Goal: Information Seeking & Learning: Learn about a topic

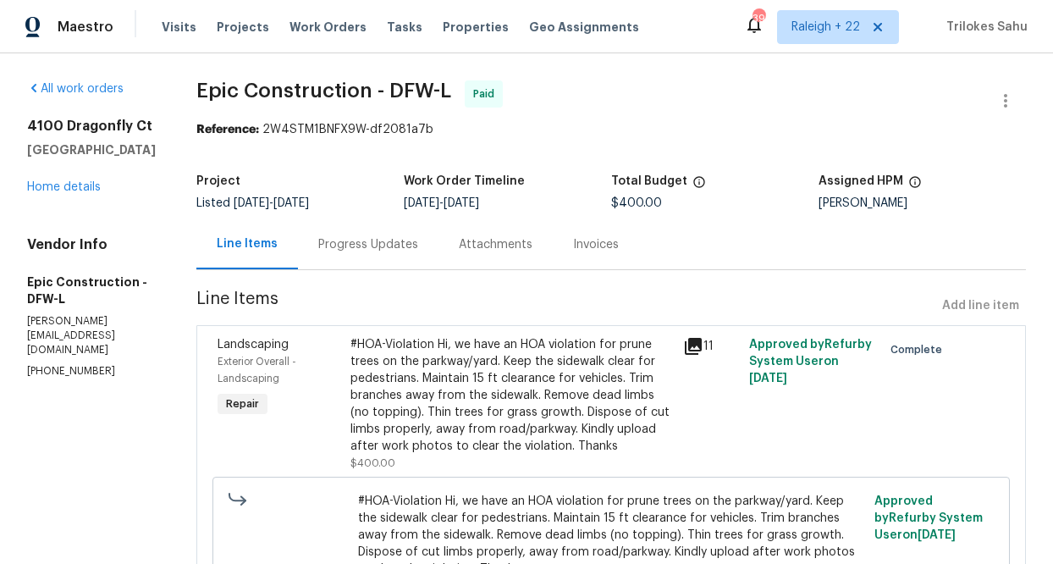
click at [395, 397] on div "#HOA-Violation Hi, we have an HOA violation for prune trees on the parkway/yard…" at bounding box center [511, 395] width 322 height 118
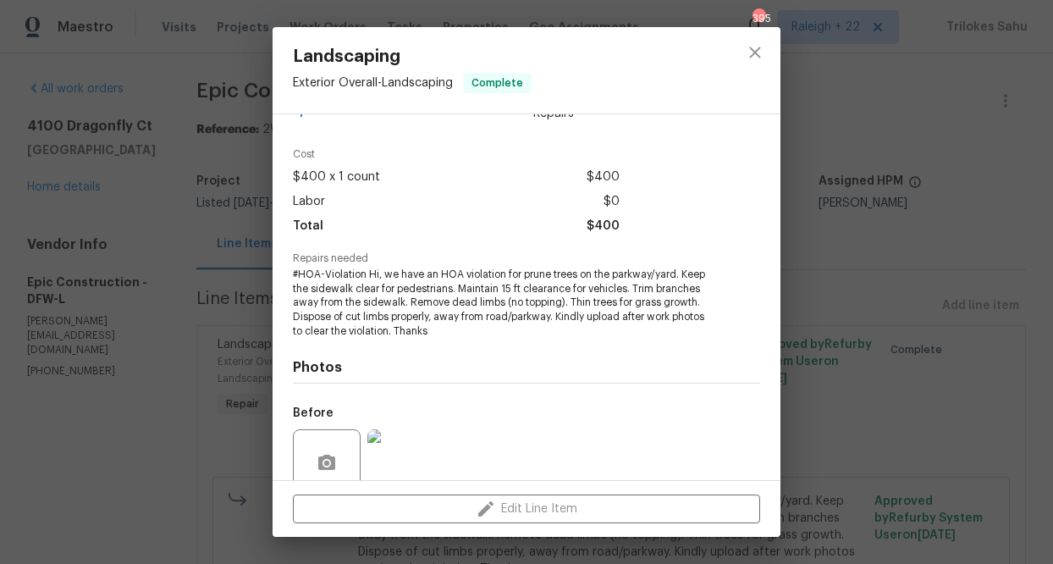
scroll to position [188, 0]
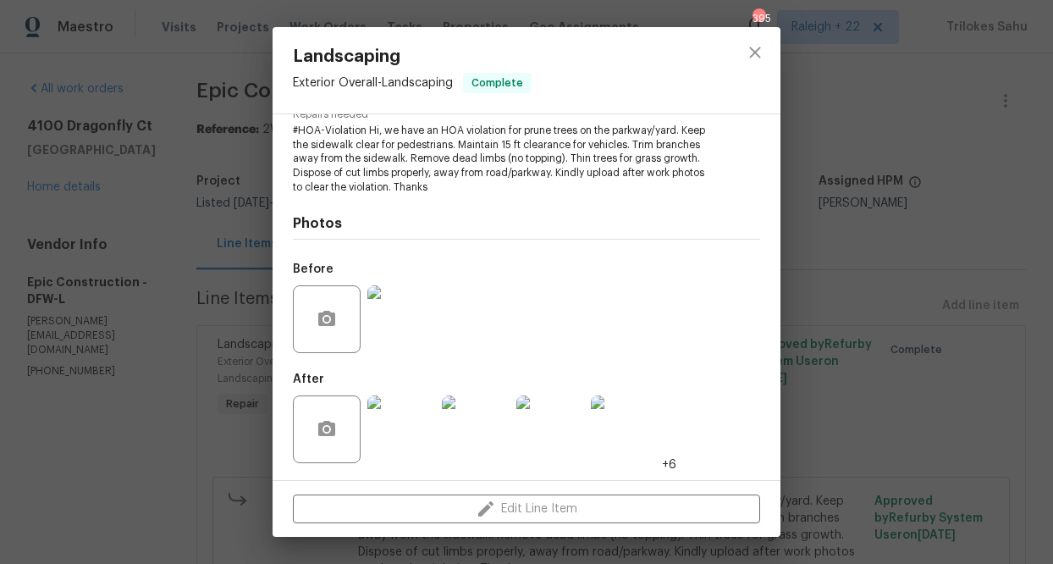
click at [388, 427] on img at bounding box center [401, 429] width 68 height 68
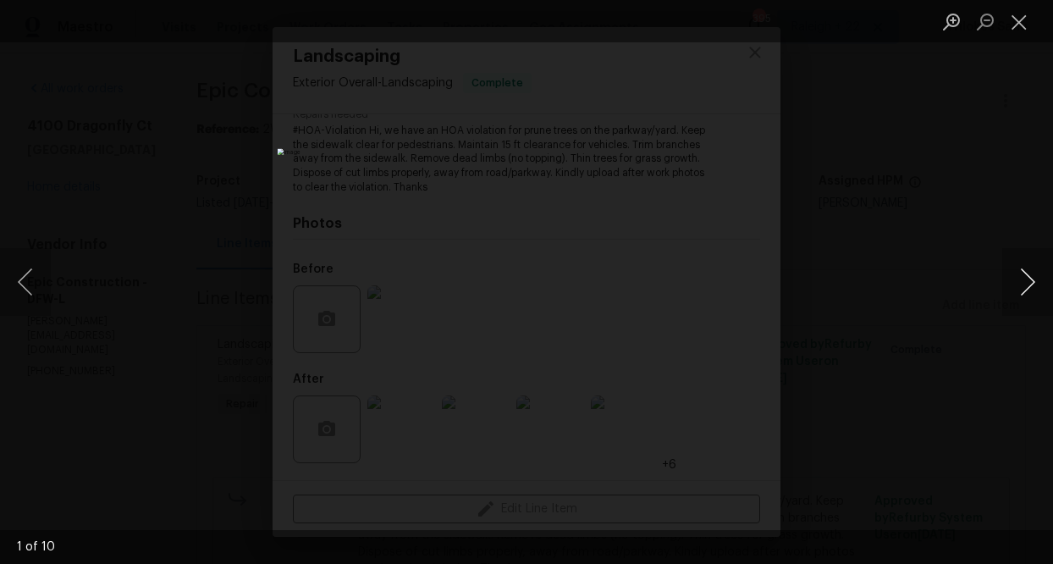
click at [1020, 275] on button "Next image" at bounding box center [1027, 282] width 51 height 68
click at [1021, 25] on button "Close lightbox" at bounding box center [1019, 22] width 34 height 30
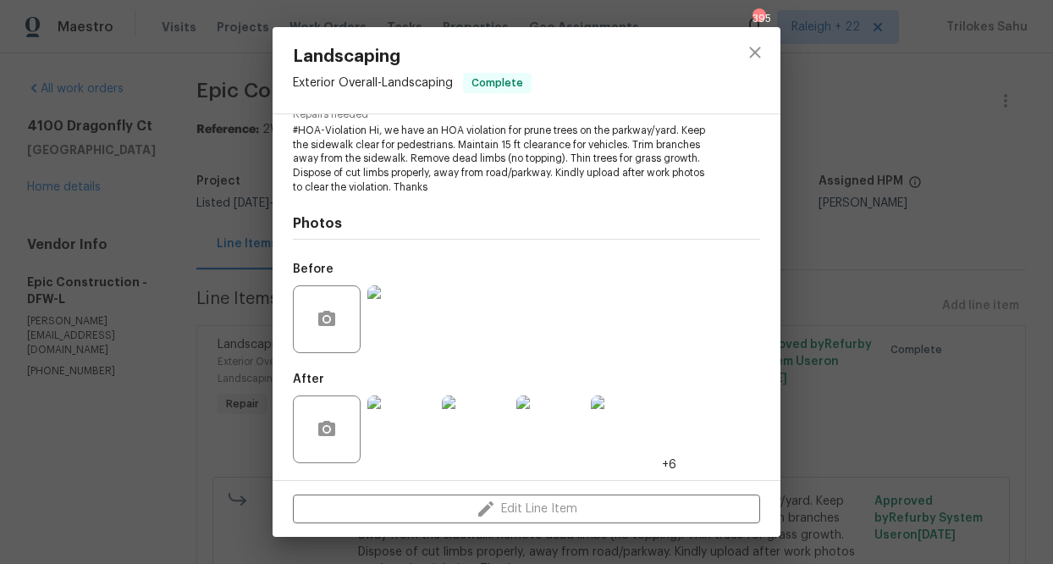
click at [417, 416] on img at bounding box center [401, 429] width 68 height 68
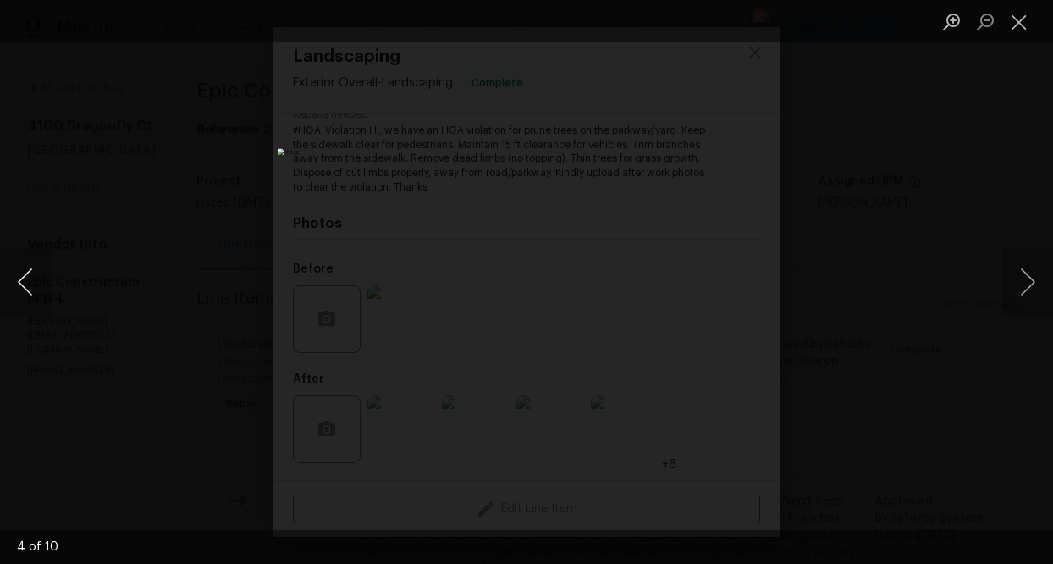
click at [25, 289] on button "Previous image" at bounding box center [25, 282] width 51 height 68
click at [1025, 274] on button "Next image" at bounding box center [1027, 282] width 51 height 68
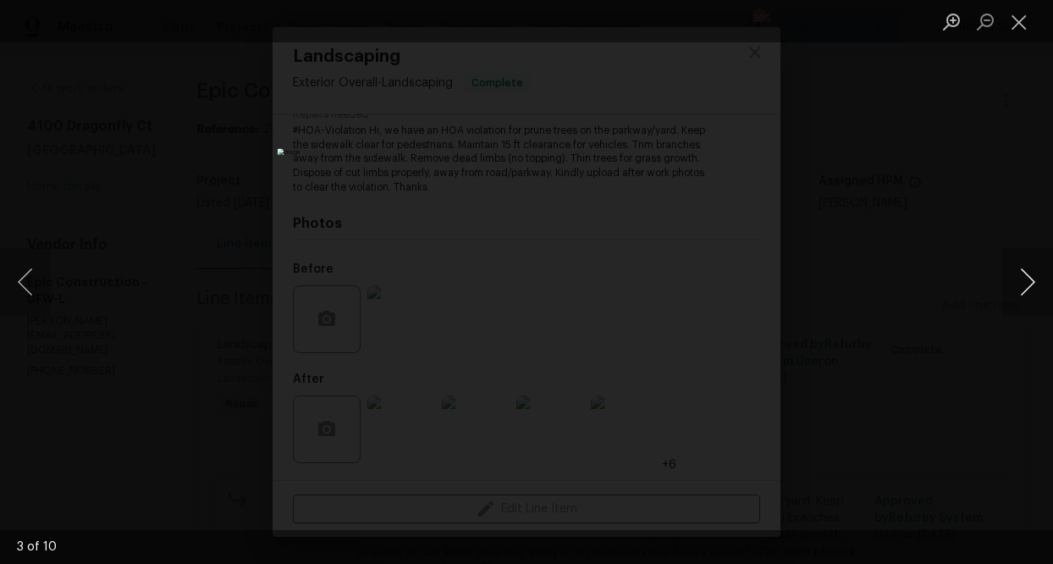
click at [1024, 274] on button "Next image" at bounding box center [1027, 282] width 51 height 68
click at [1013, 25] on button "Close lightbox" at bounding box center [1019, 22] width 34 height 30
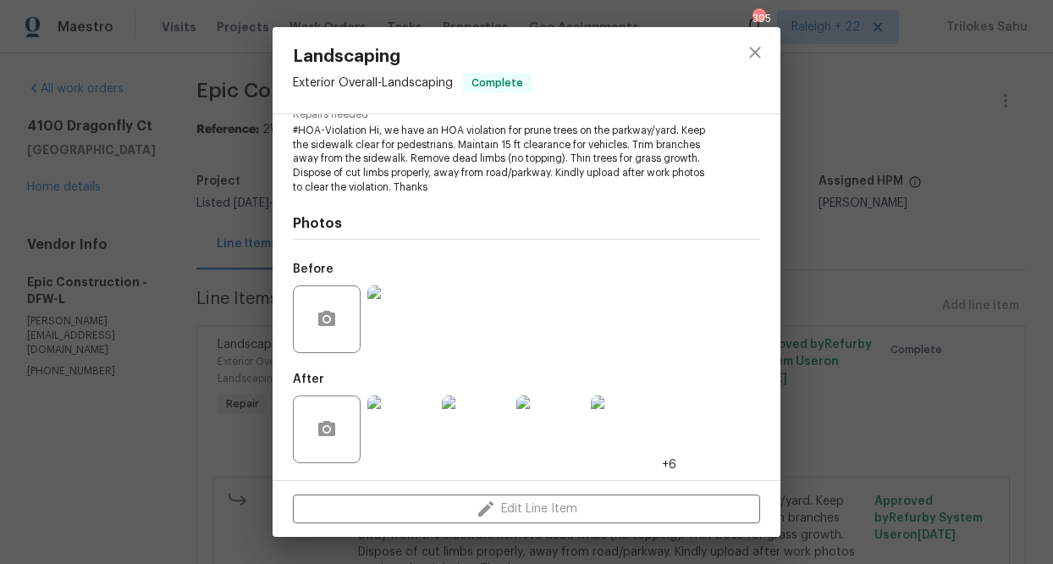
click at [419, 318] on img at bounding box center [401, 319] width 68 height 68
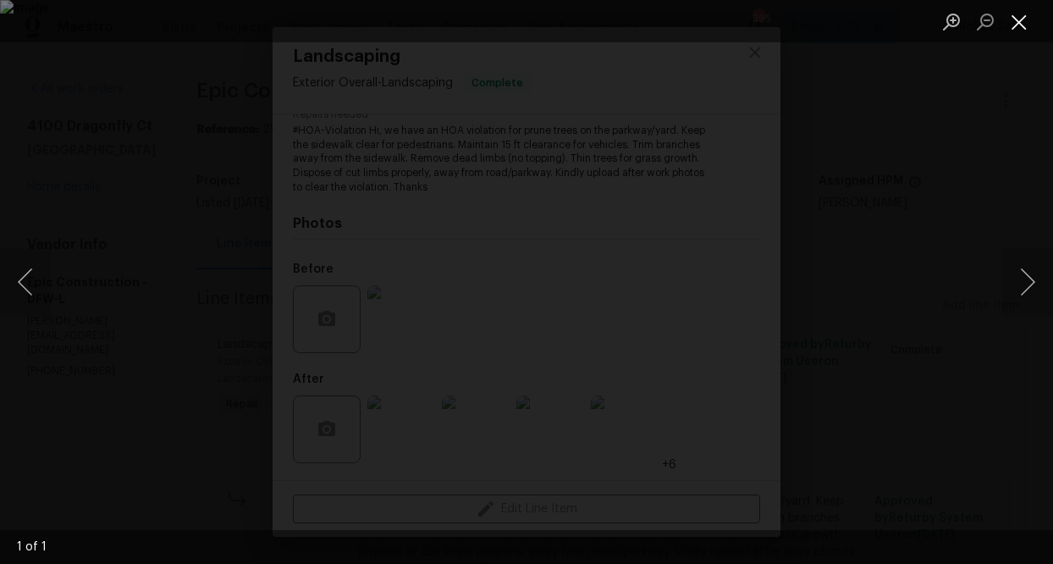
click at [1011, 24] on button "Close lightbox" at bounding box center [1019, 22] width 34 height 30
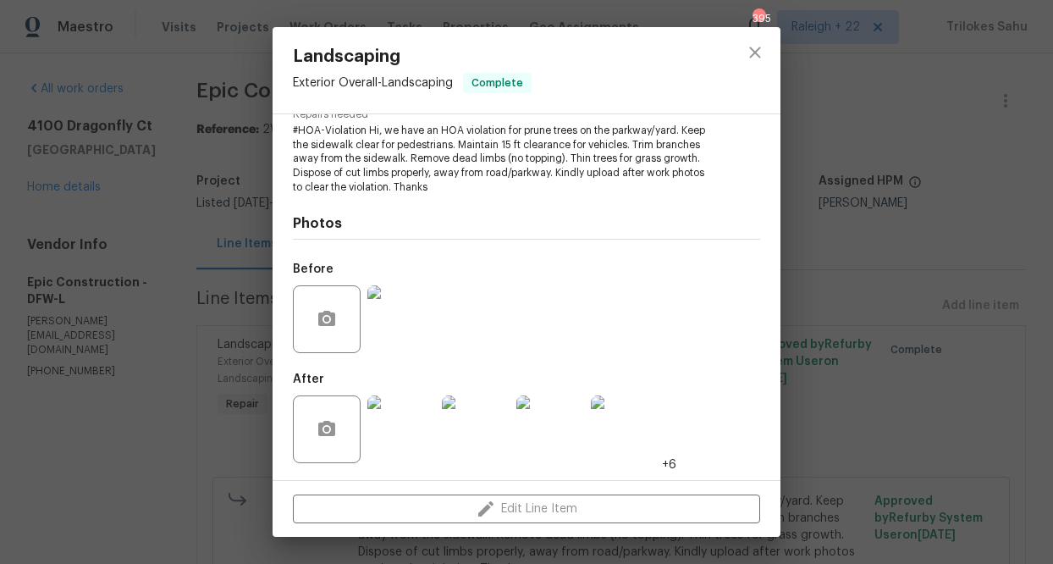
click at [397, 421] on img at bounding box center [401, 429] width 68 height 68
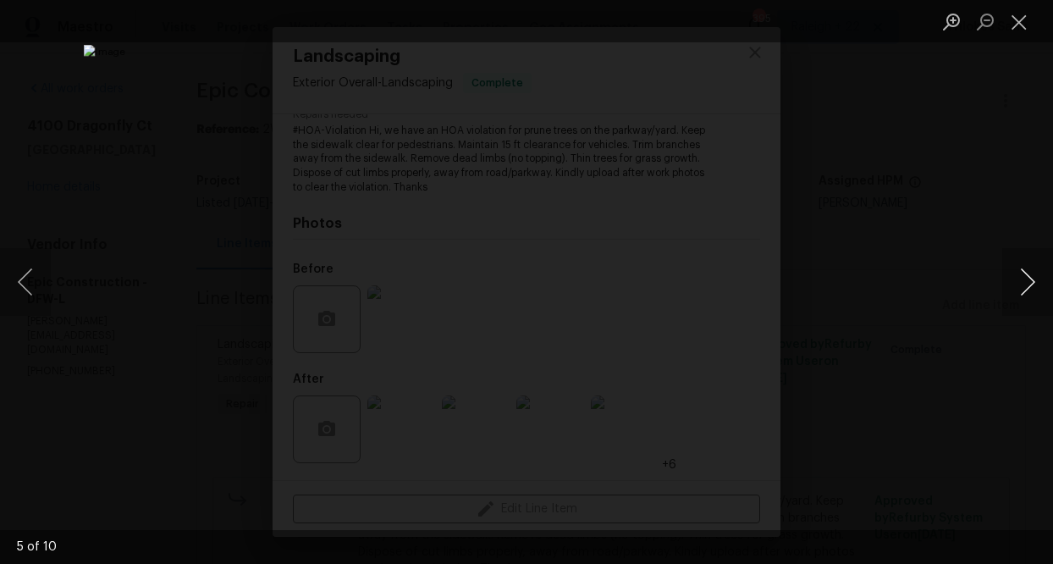
click at [1019, 277] on button "Next image" at bounding box center [1027, 282] width 51 height 68
click at [1018, 277] on button "Next image" at bounding box center [1027, 282] width 51 height 68
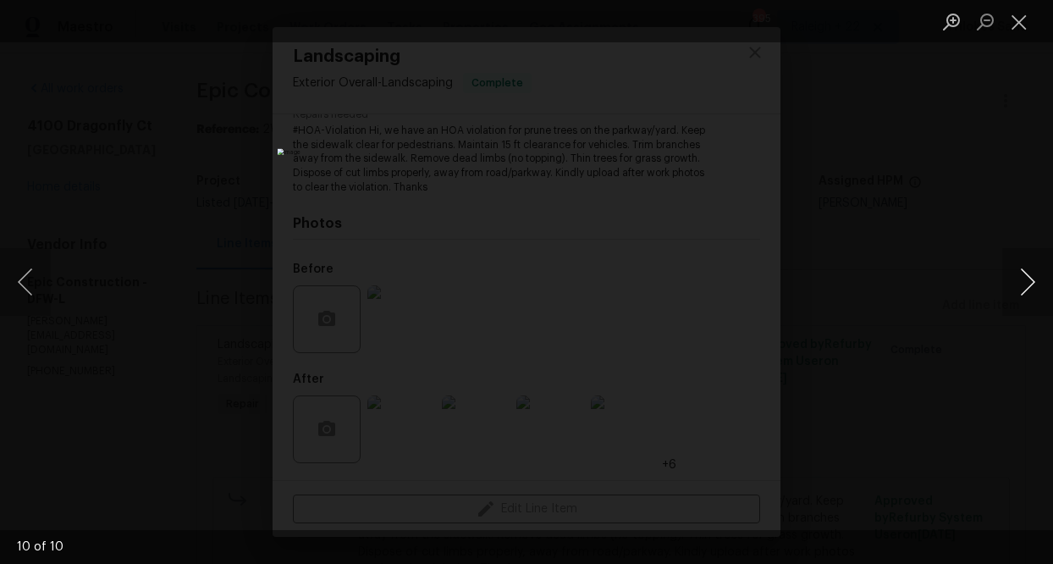
click at [1018, 277] on button "Next image" at bounding box center [1027, 282] width 51 height 68
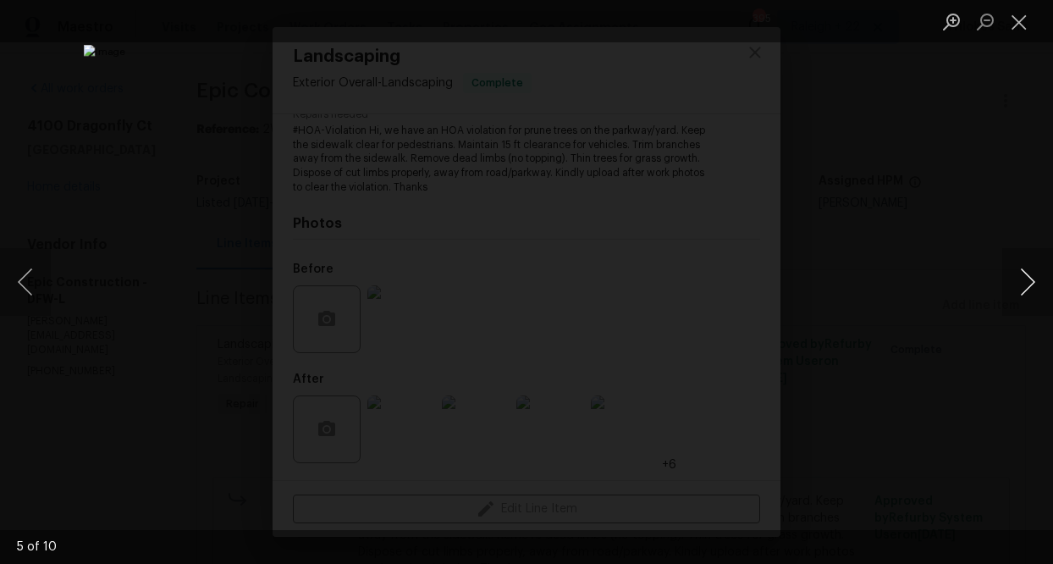
click at [1021, 275] on button "Next image" at bounding box center [1027, 282] width 51 height 68
click at [19, 284] on button "Previous image" at bounding box center [25, 282] width 51 height 68
click at [21, 284] on button "Previous image" at bounding box center [25, 282] width 51 height 68
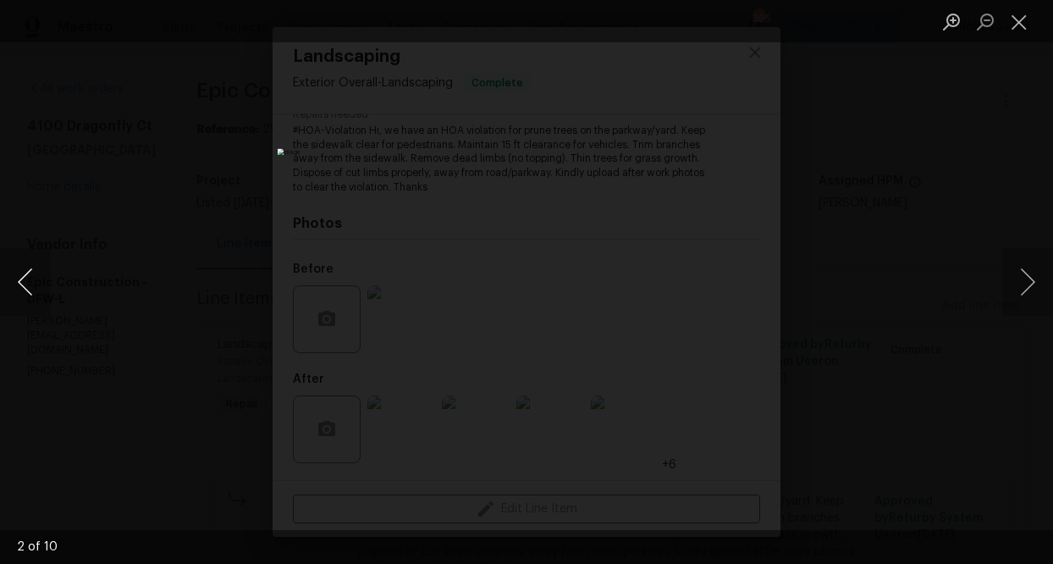
click at [21, 284] on button "Previous image" at bounding box center [25, 282] width 51 height 68
click at [21, 288] on button "Previous image" at bounding box center [25, 282] width 51 height 68
click at [22, 288] on button "Previous image" at bounding box center [25, 282] width 51 height 68
click at [1013, 25] on button "Close lightbox" at bounding box center [1019, 22] width 34 height 30
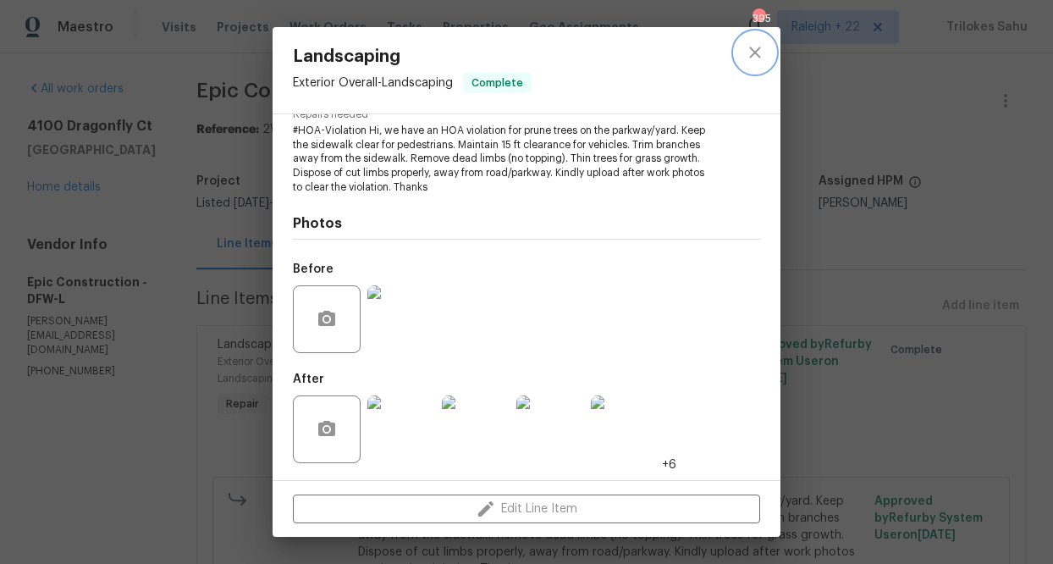
click at [757, 57] on icon "close" at bounding box center [755, 52] width 20 height 20
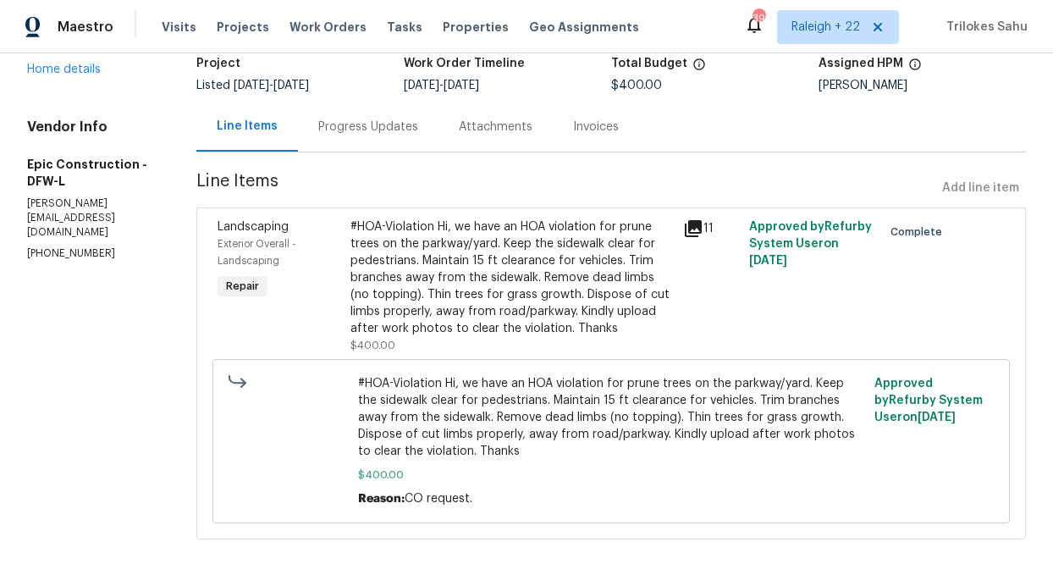
scroll to position [121, 0]
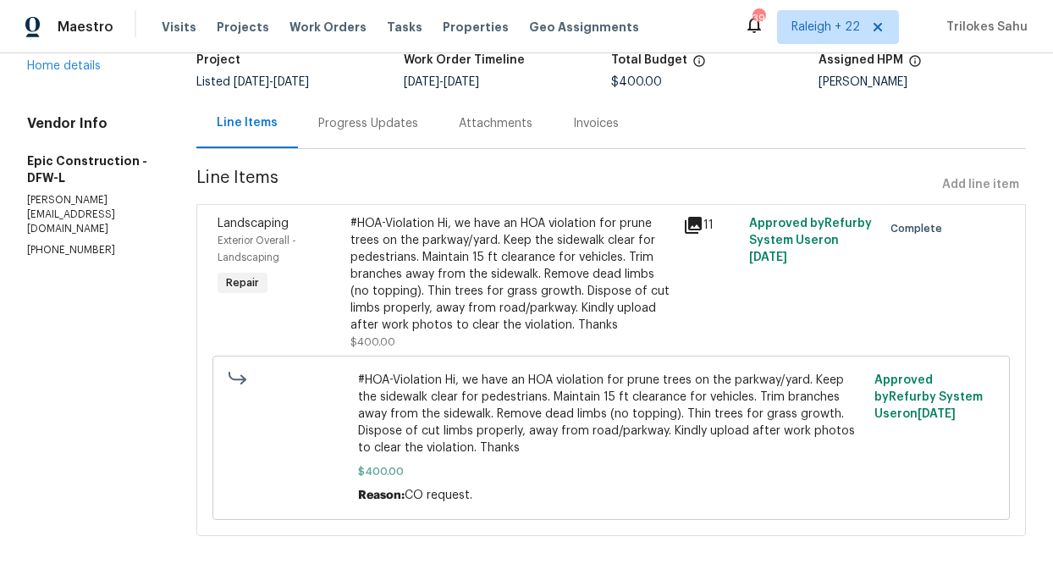
click at [368, 130] on div "Progress Updates" at bounding box center [368, 123] width 100 height 17
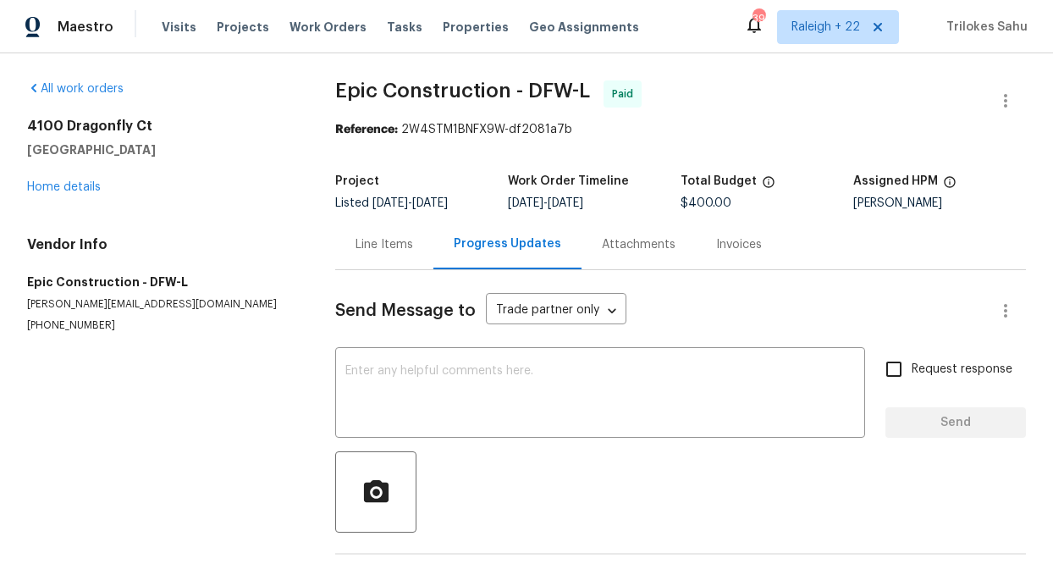
click at [380, 241] on div "Line Items" at bounding box center [384, 244] width 58 height 17
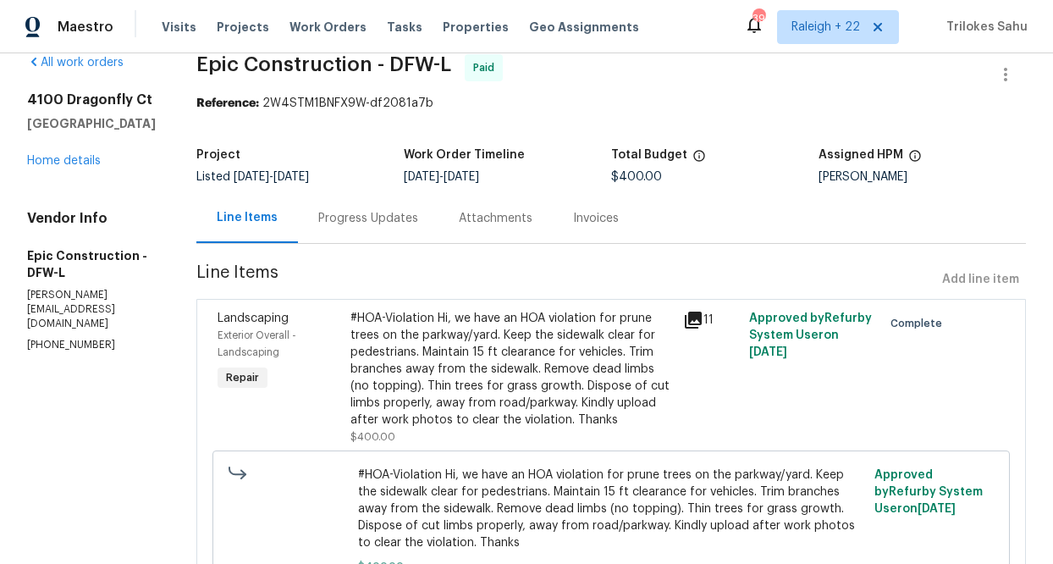
scroll to position [11, 0]
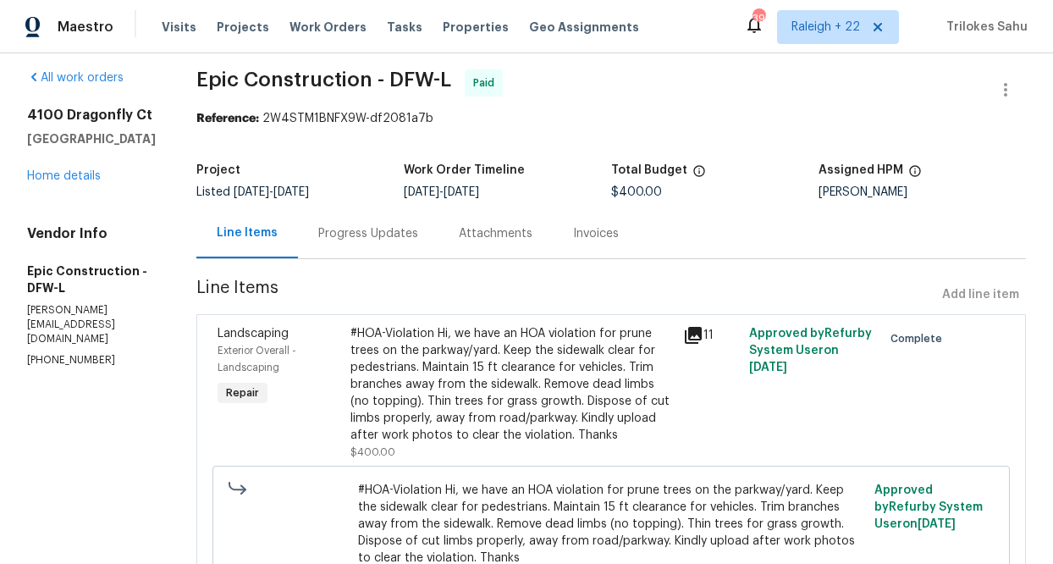
click at [433, 333] on div "#HOA-Violation Hi, we have an HOA violation for prune trees on the parkway/yard…" at bounding box center [511, 384] width 322 height 118
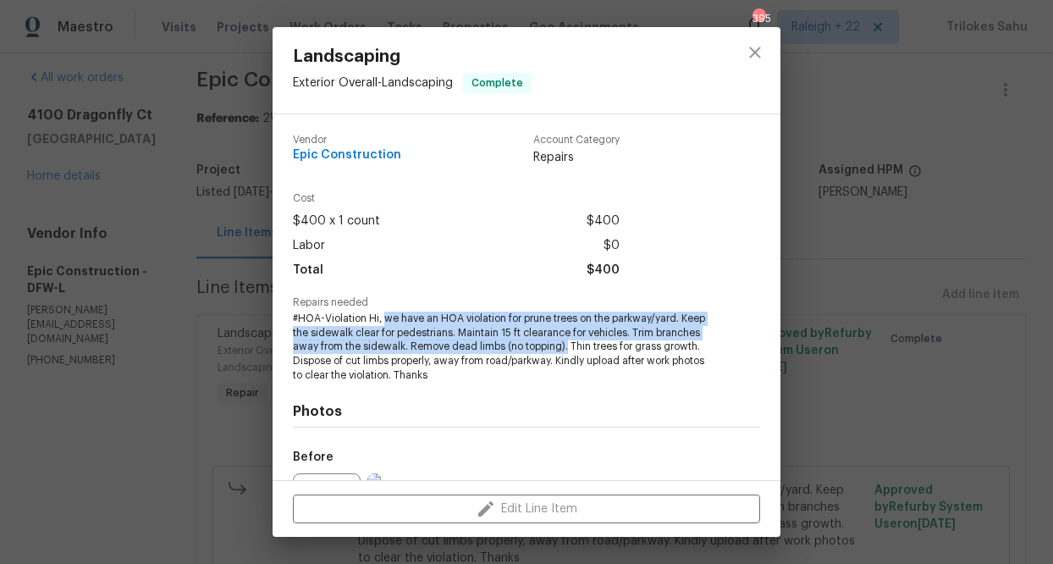
drag, startPoint x: 385, startPoint y: 318, endPoint x: 566, endPoint y: 340, distance: 182.5
click at [566, 340] on span "#HOA-Violation Hi, we have an HOA violation for prune trees on the parkway/yard…" at bounding box center [503, 346] width 421 height 71
copy span "we have an HOA violation for prune trees on the parkway/yard. Keep the sidewalk…"
click at [758, 44] on icon "close" at bounding box center [755, 52] width 20 height 20
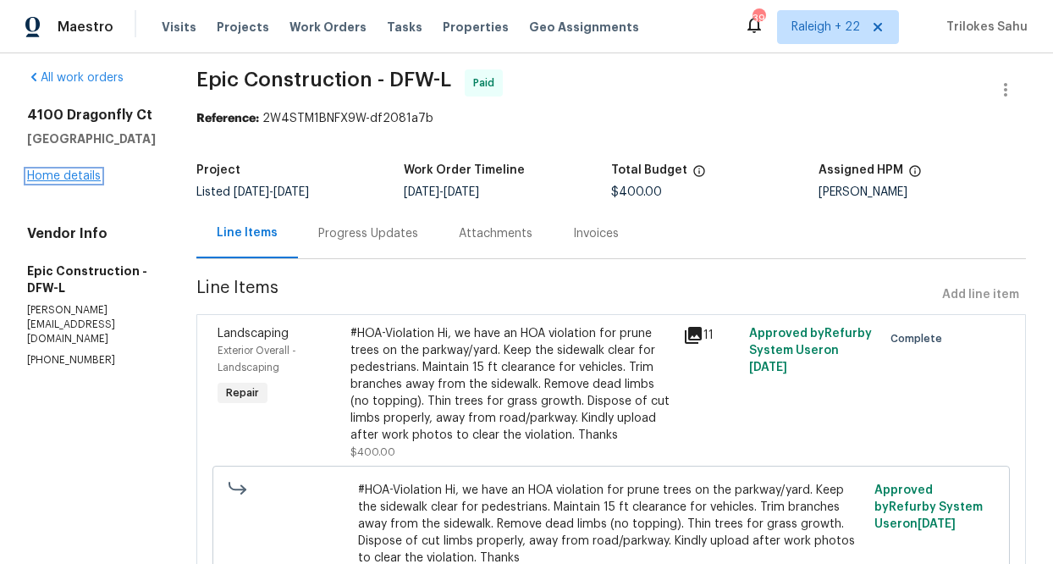
click at [35, 182] on link "Home details" at bounding box center [64, 176] width 74 height 12
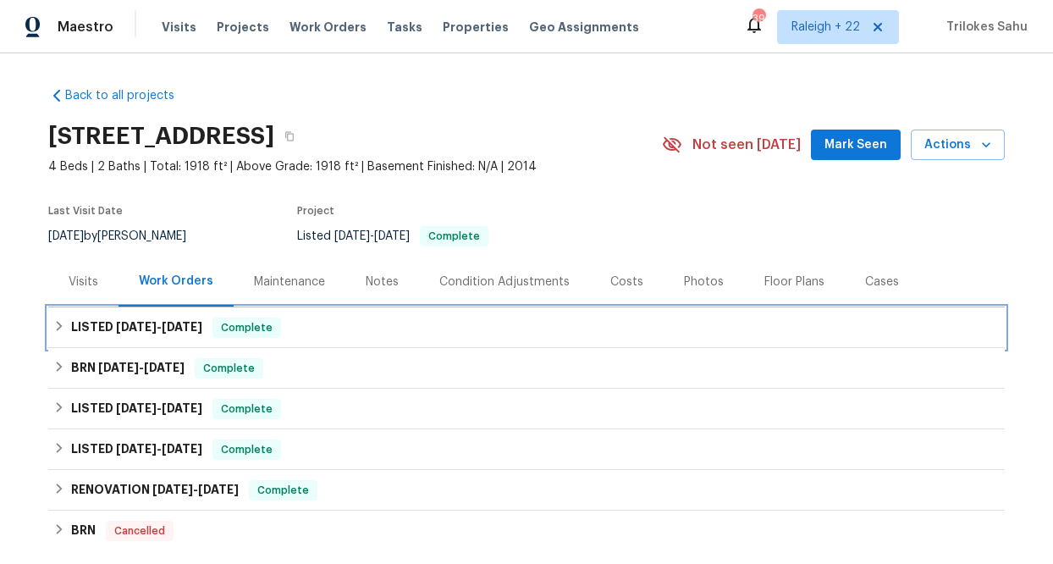
click at [56, 329] on icon at bounding box center [59, 326] width 12 height 12
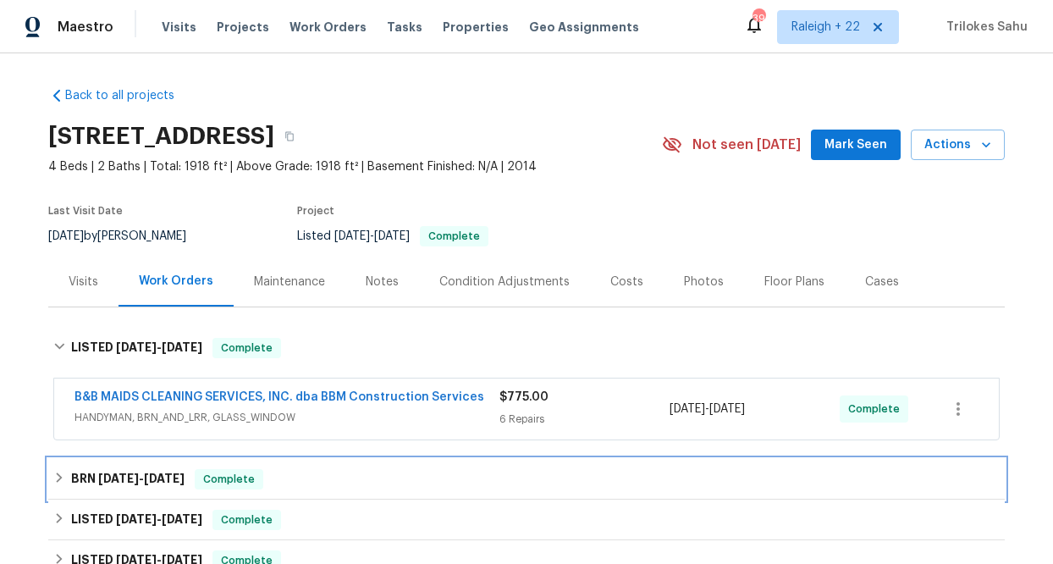
click at [54, 477] on icon at bounding box center [59, 477] width 12 height 12
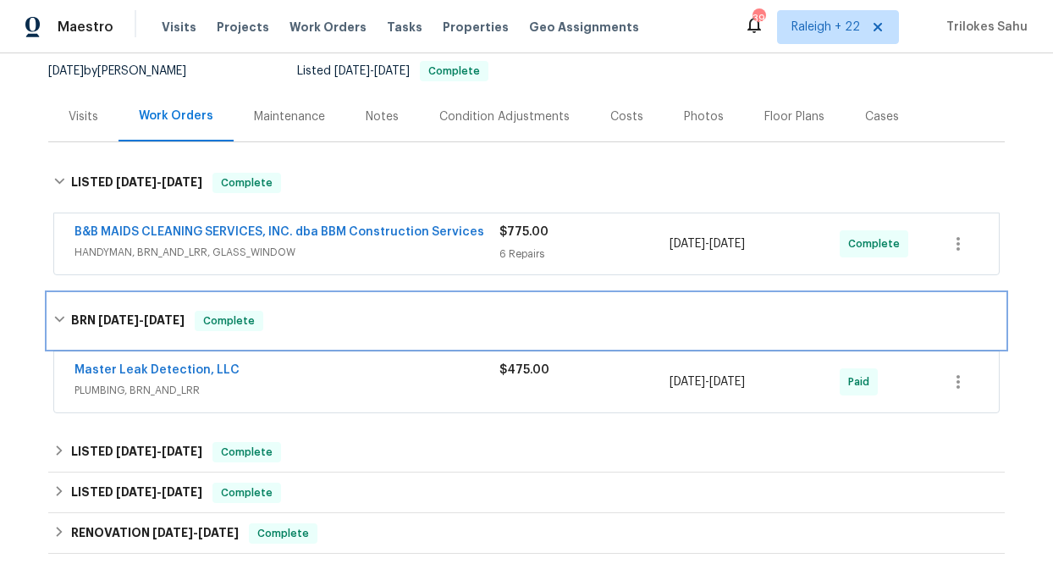
scroll to position [197, 0]
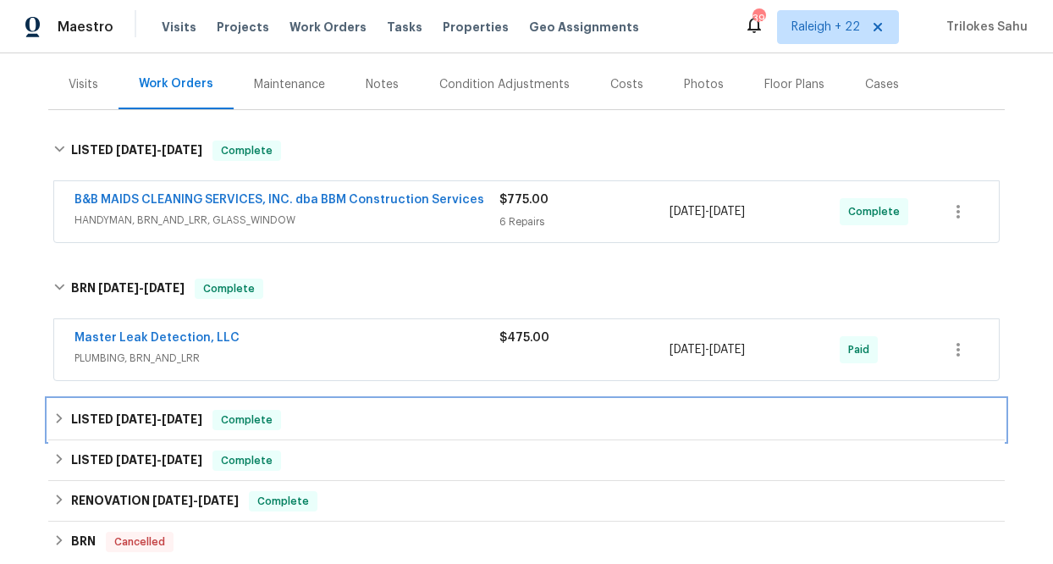
click at [49, 438] on div "LISTED [DATE] - [DATE] Complete" at bounding box center [526, 420] width 956 height 41
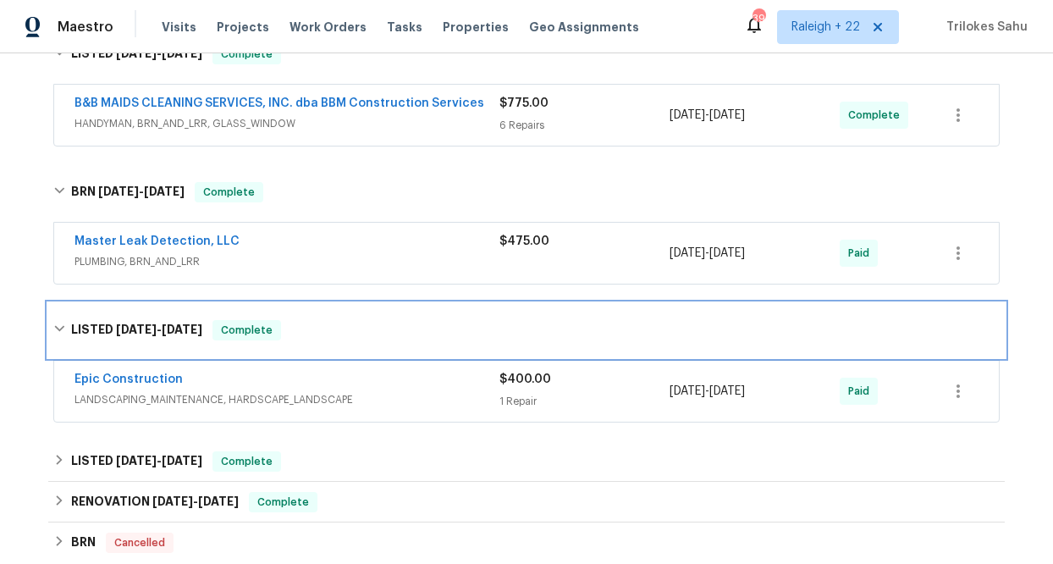
scroll to position [298, 0]
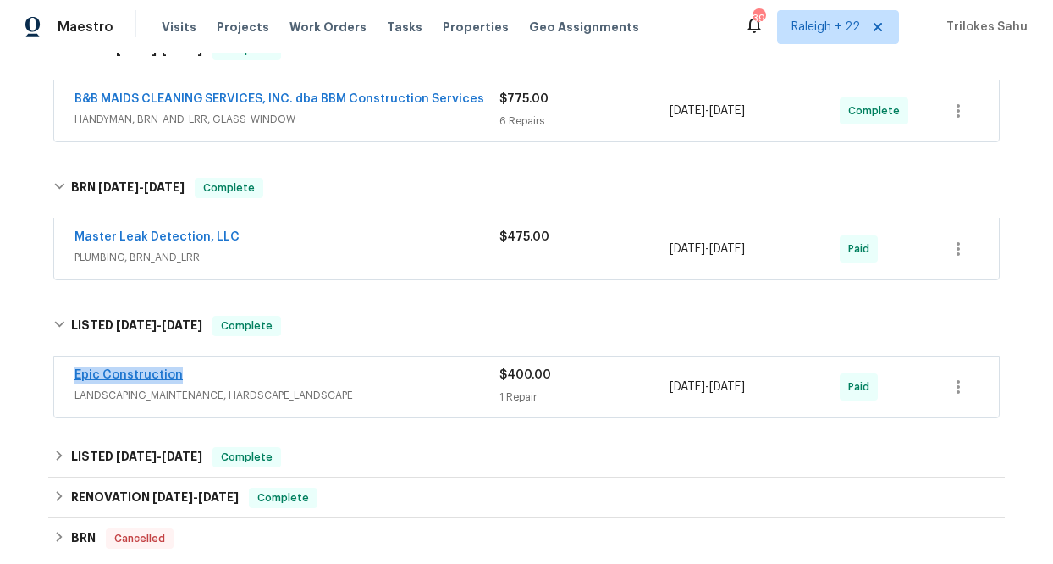
drag, startPoint x: 188, startPoint y: 377, endPoint x: 76, endPoint y: 374, distance: 111.8
click at [76, 374] on div "Epic Construction" at bounding box center [286, 377] width 425 height 20
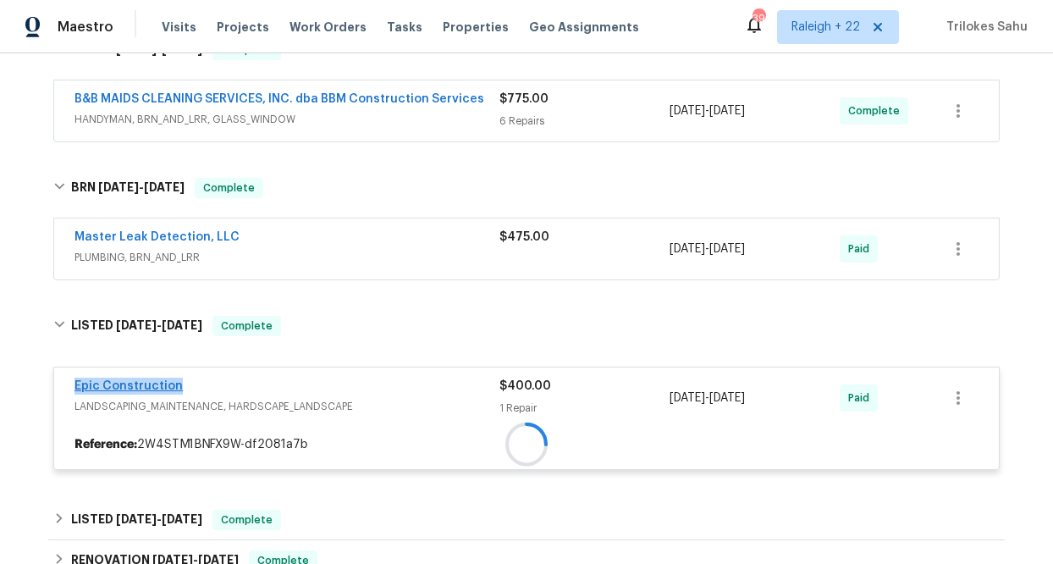
copy link "Epic Construction"
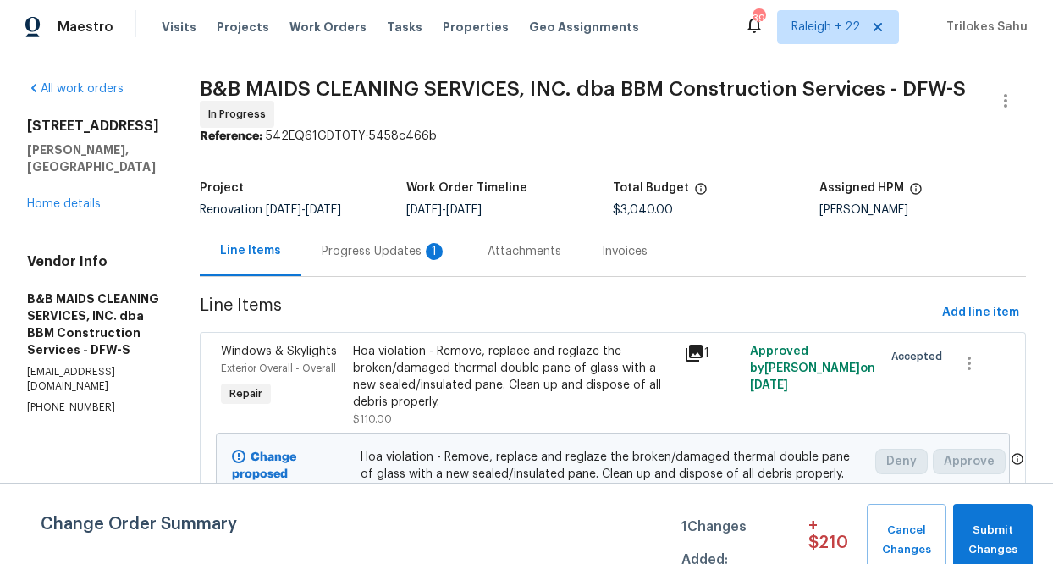
click at [393, 247] on div "Progress Updates 1" at bounding box center [384, 251] width 125 height 17
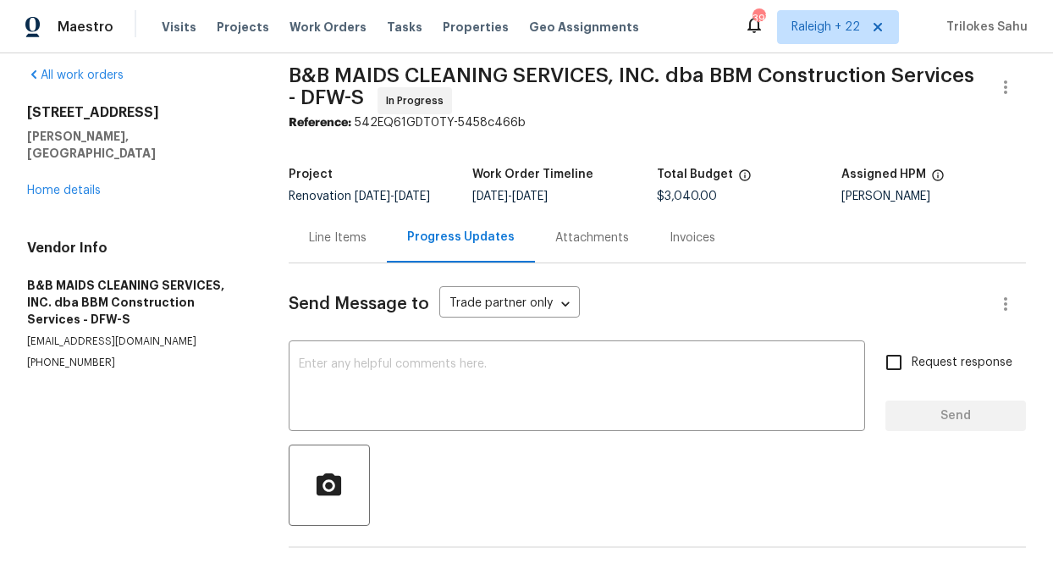
scroll to position [9, 0]
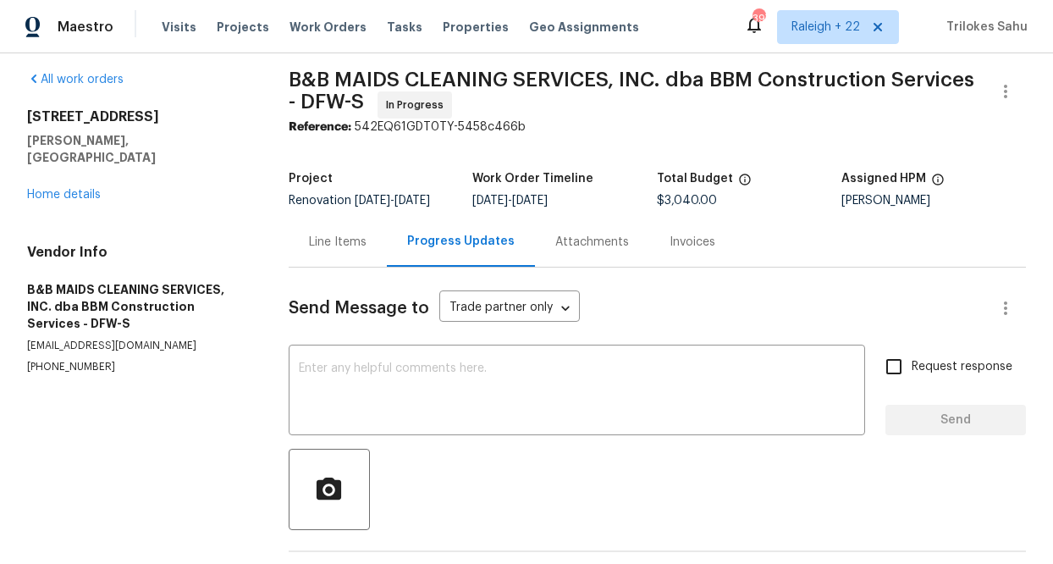
click at [358, 267] on div "Line Items" at bounding box center [338, 242] width 98 height 50
